Goal: Contribute content

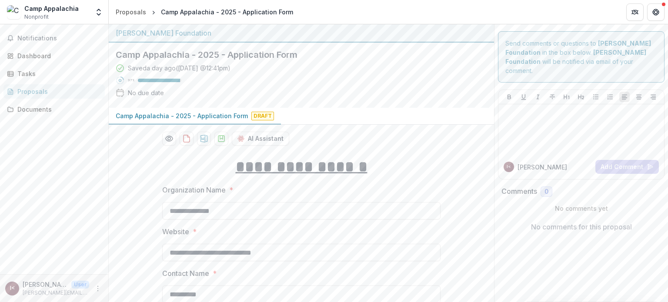
scroll to position [4024, 0]
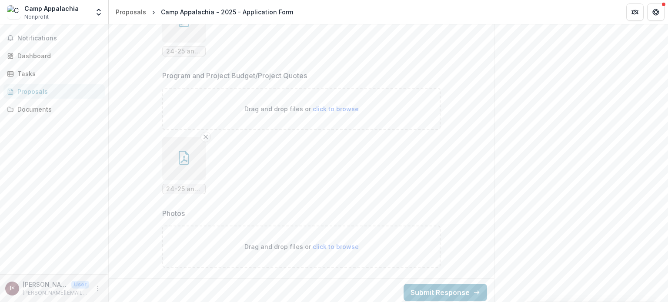
click at [334, 243] on span "click to browse" at bounding box center [336, 246] width 46 height 7
type input "**********"
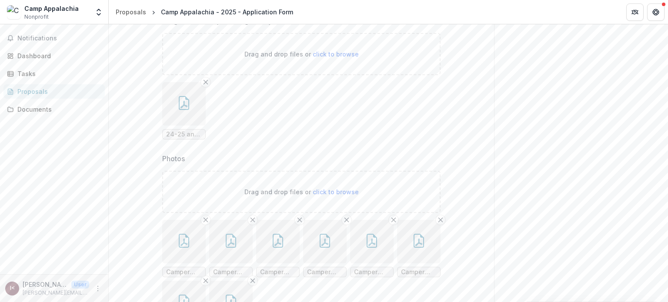
scroll to position [4156, 0]
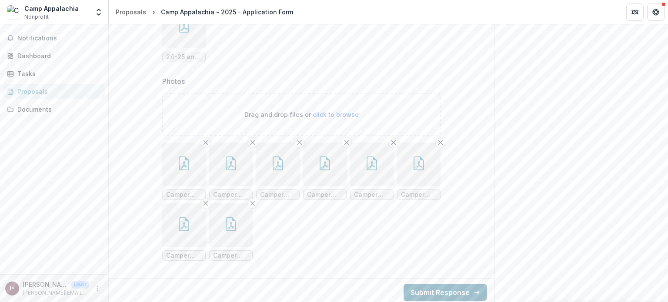
click at [444, 285] on button "Submit Response" at bounding box center [446, 292] width 84 height 17
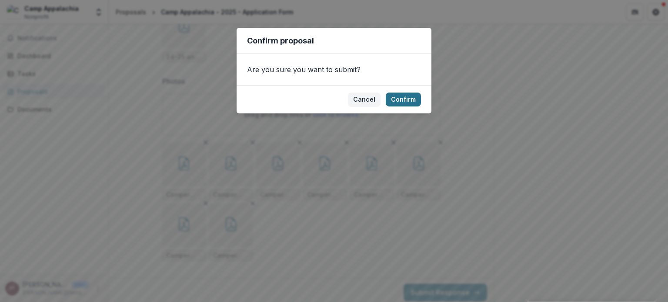
click at [405, 98] on button "Confirm" at bounding box center [403, 100] width 35 height 14
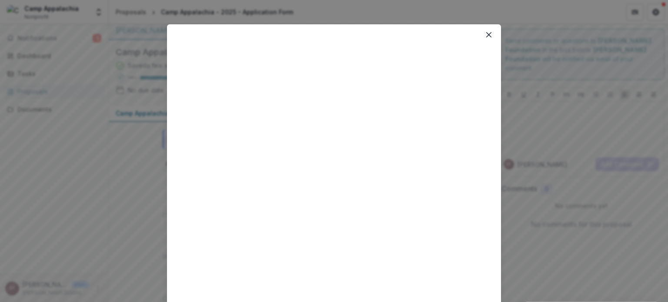
scroll to position [0, 0]
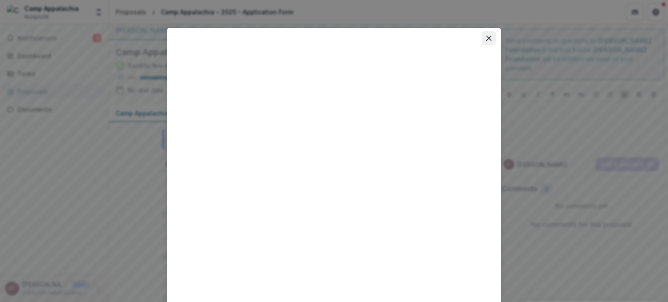
click at [494, 40] on button "Close" at bounding box center [489, 38] width 14 height 14
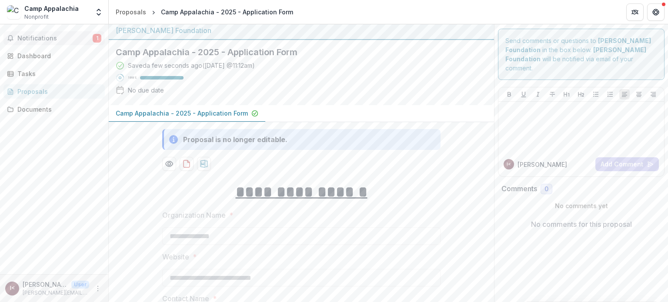
click at [58, 32] on button "Notifications 1" at bounding box center [53, 38] width 101 height 14
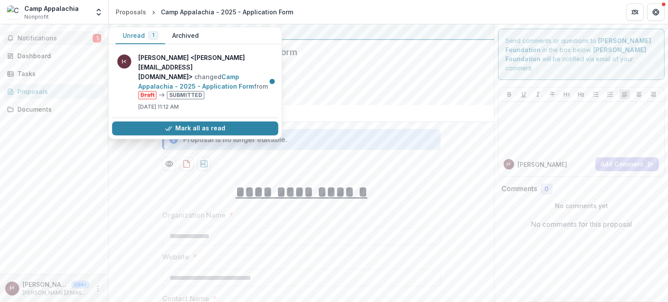
click at [38, 35] on span "Notifications" at bounding box center [54, 38] width 75 height 7
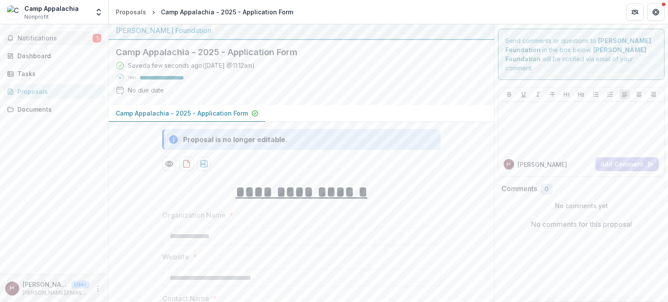
click at [39, 40] on span "Notifications" at bounding box center [54, 38] width 75 height 7
click at [39, 57] on div "Dashboard" at bounding box center [57, 55] width 80 height 9
